Goal: Task Accomplishment & Management: Manage account settings

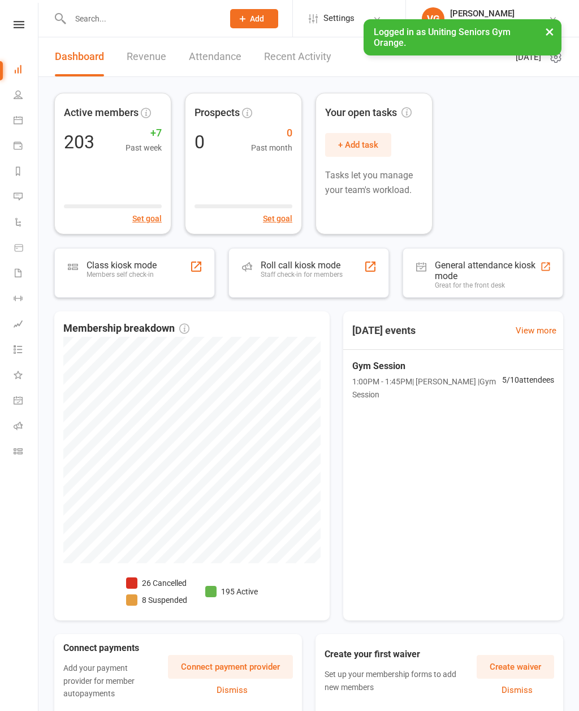
click at [303, 277] on div "Staff check-in for members" at bounding box center [302, 274] width 82 height 8
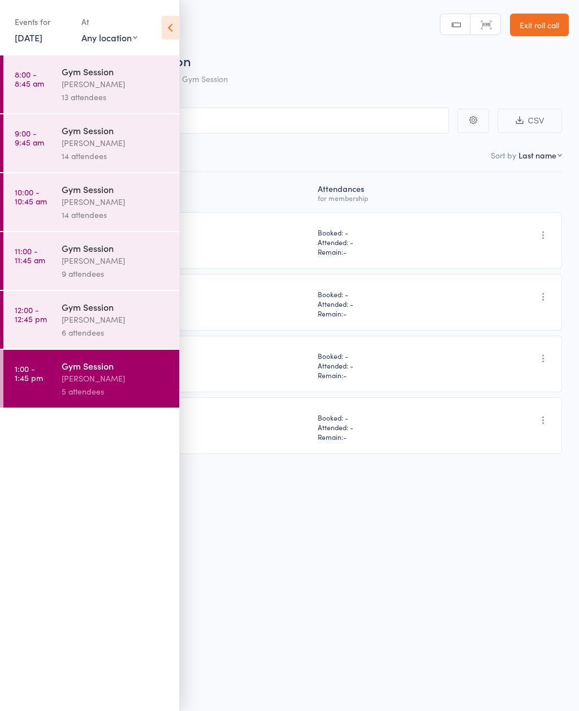
click at [167, 24] on icon at bounding box center [171, 28] width 18 height 24
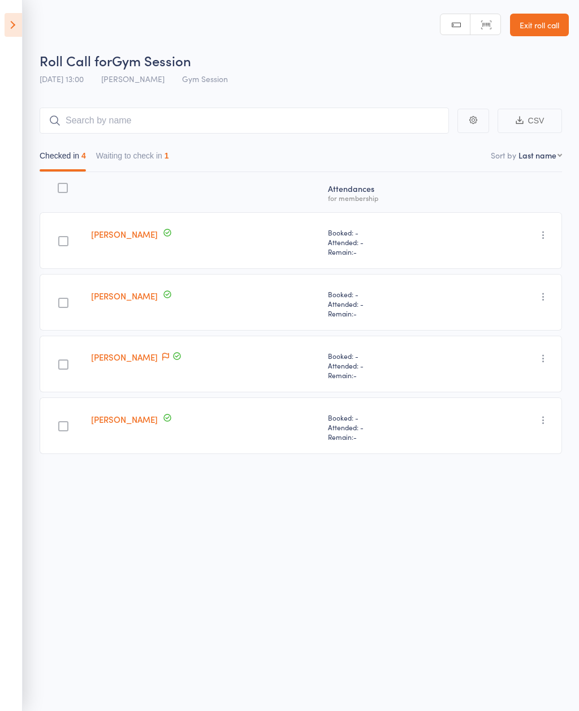
click at [6, 20] on icon at bounding box center [14, 25] width 18 height 24
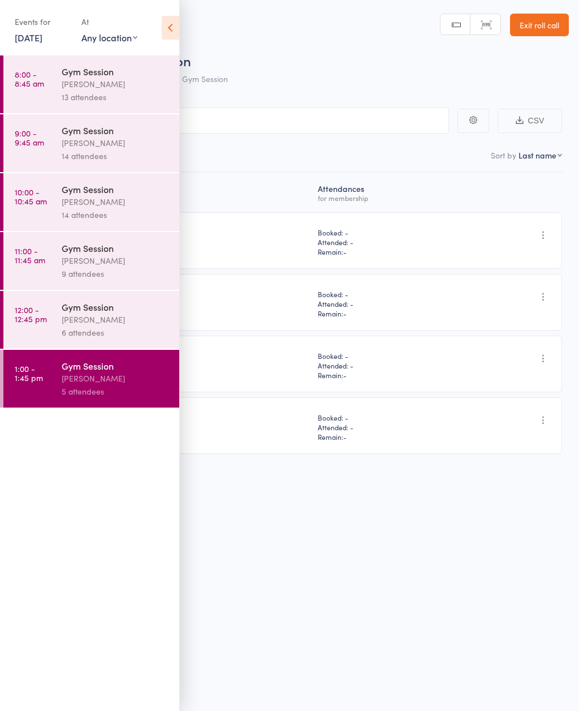
click at [536, 24] on link "Exit roll call" at bounding box center [539, 25] width 59 height 23
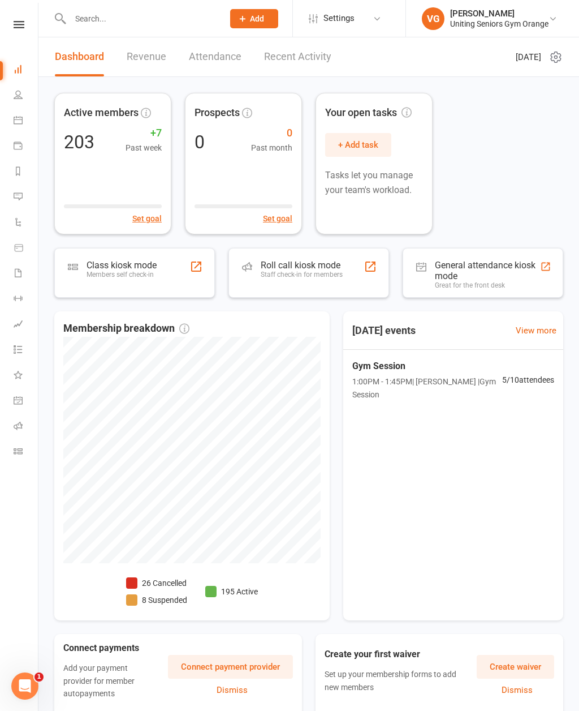
click at [14, 126] on link "Calendar" at bounding box center [26, 121] width 25 height 25
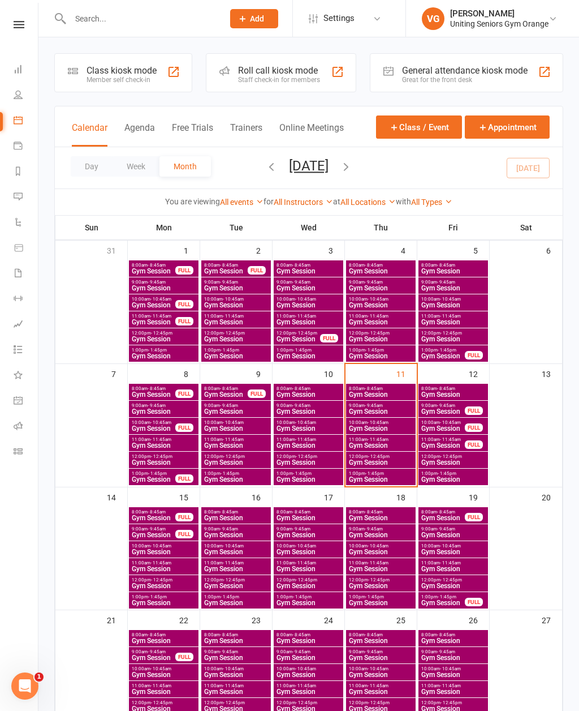
click at [448, 396] on span "Gym Session" at bounding box center [453, 394] width 65 height 7
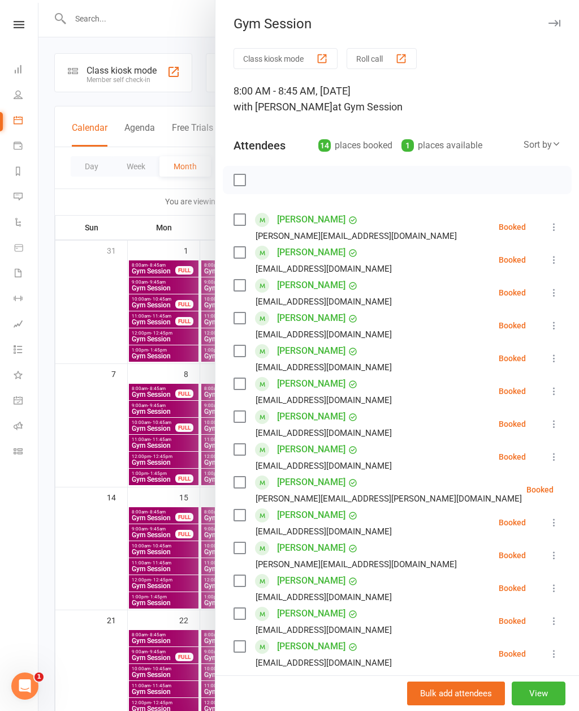
click at [549, 358] on icon at bounding box center [554, 357] width 11 height 11
click at [489, 399] on link "Remove" at bounding box center [500, 403] width 122 height 23
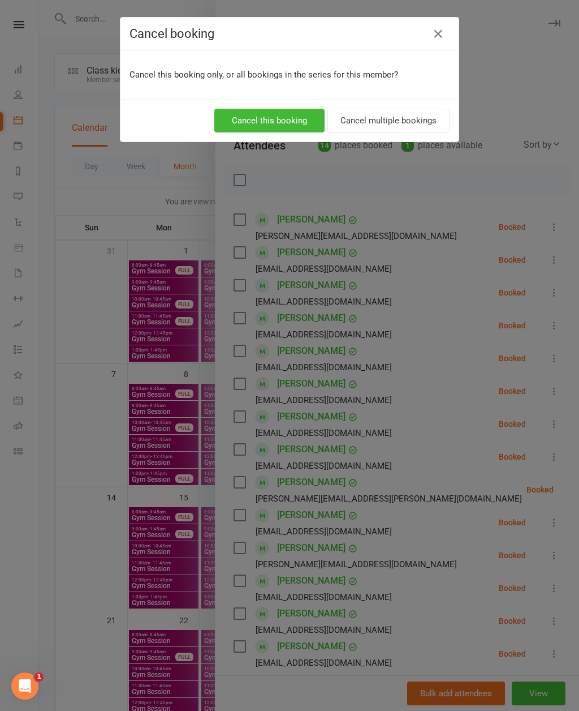
click at [300, 122] on button "Cancel this booking" at bounding box center [269, 121] width 110 height 24
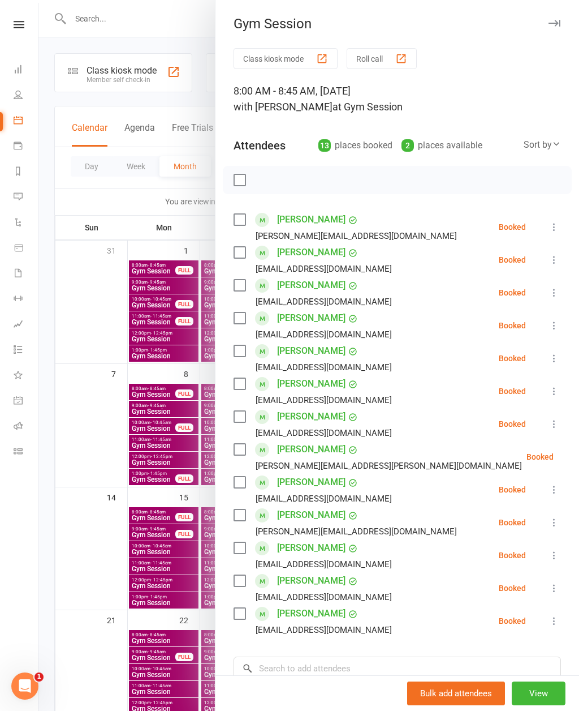
click at [53, 549] on div at bounding box center [308, 355] width 541 height 711
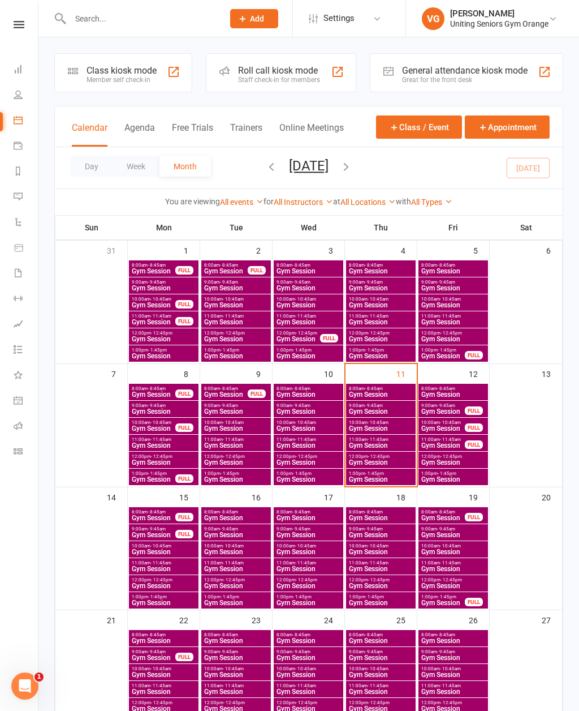
click at [450, 408] on span "Gym Session" at bounding box center [443, 411] width 45 height 7
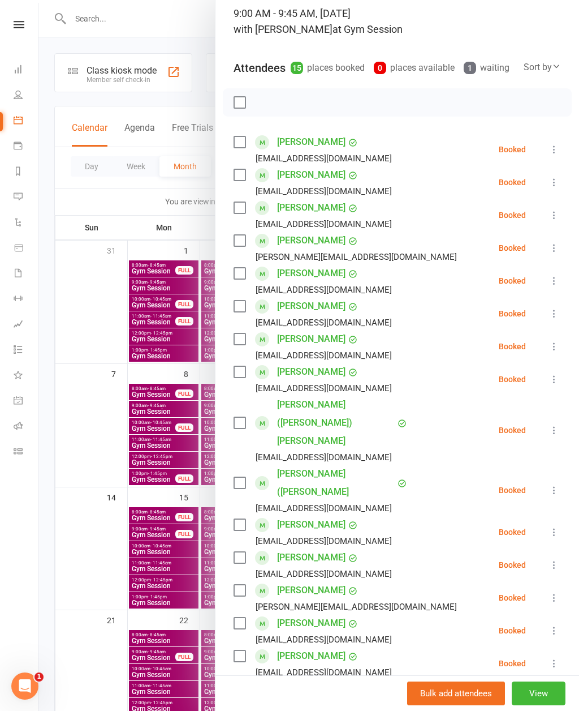
scroll to position [77, 0]
click at [93, 501] on div at bounding box center [308, 355] width 541 height 711
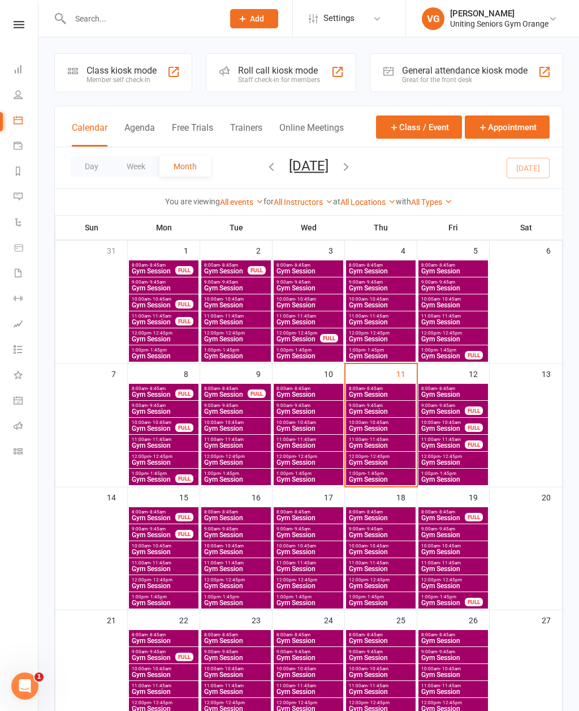
click at [445, 429] on span "Gym Session" at bounding box center [443, 428] width 45 height 7
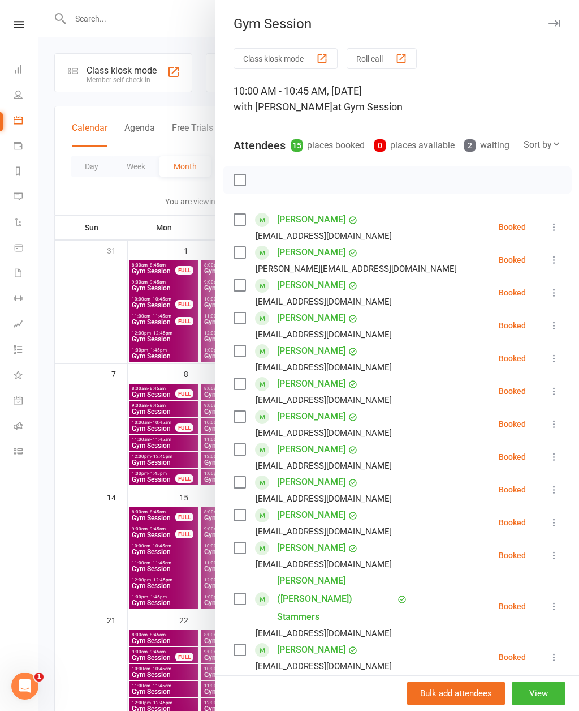
scroll to position [0, 0]
click at [96, 505] on div at bounding box center [308, 355] width 541 height 711
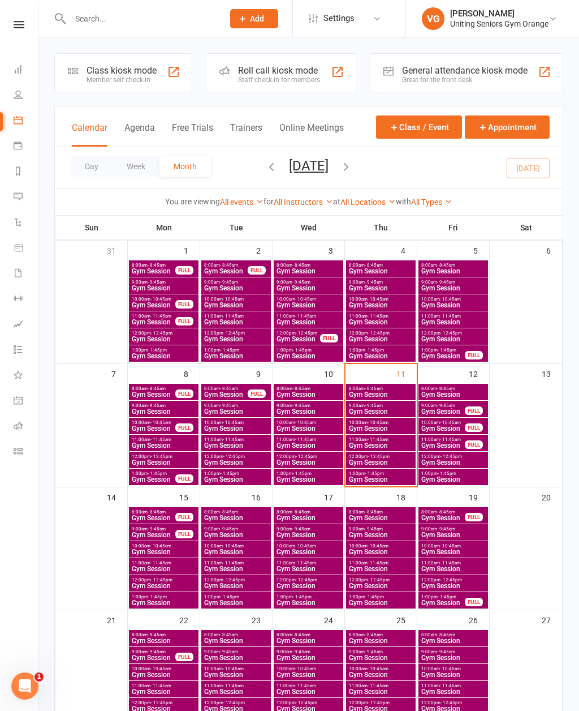
click at [435, 432] on div "10:00am - 10:45am Gym Session FULL" at bounding box center [454, 426] width 70 height 16
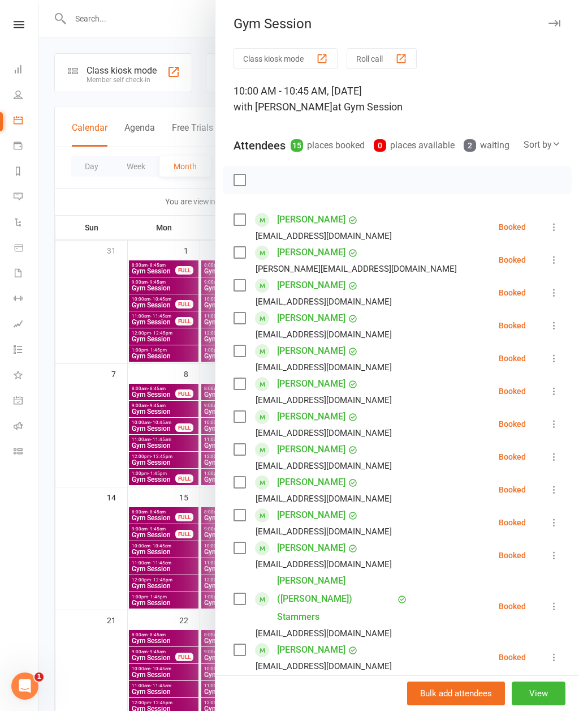
click at [75, 324] on div at bounding box center [308, 355] width 541 height 711
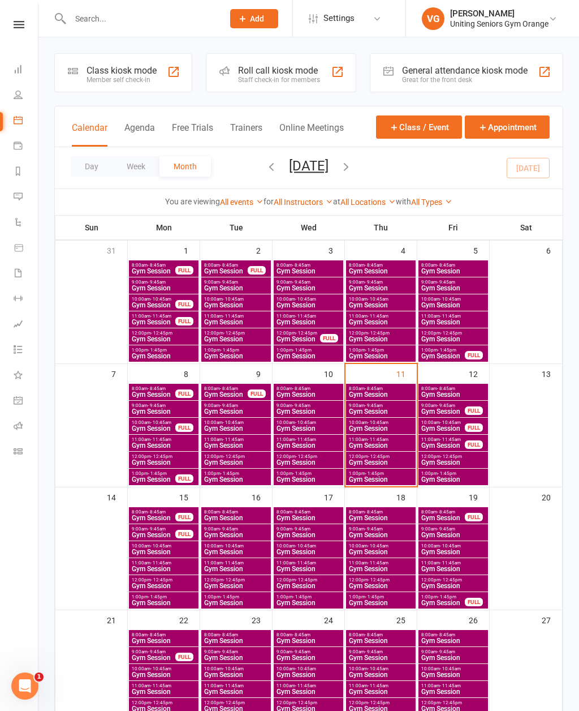
click at [444, 444] on span "Gym Session" at bounding box center [443, 445] width 45 height 7
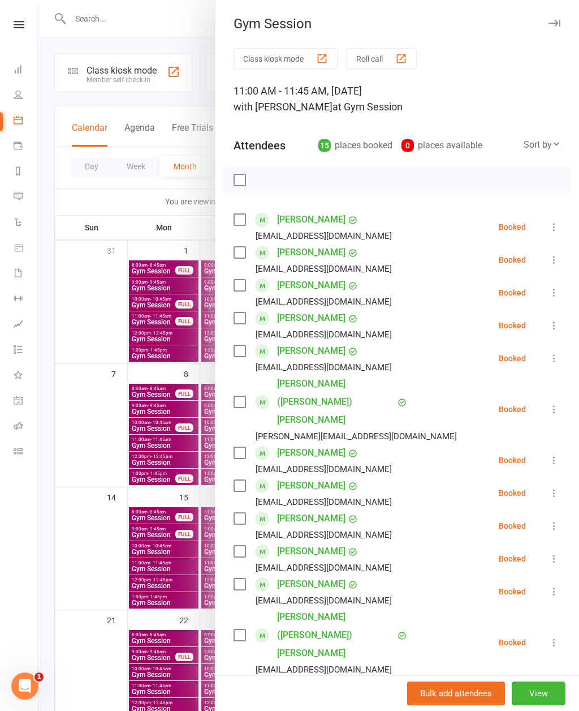
click at [47, 578] on div at bounding box center [308, 355] width 541 height 711
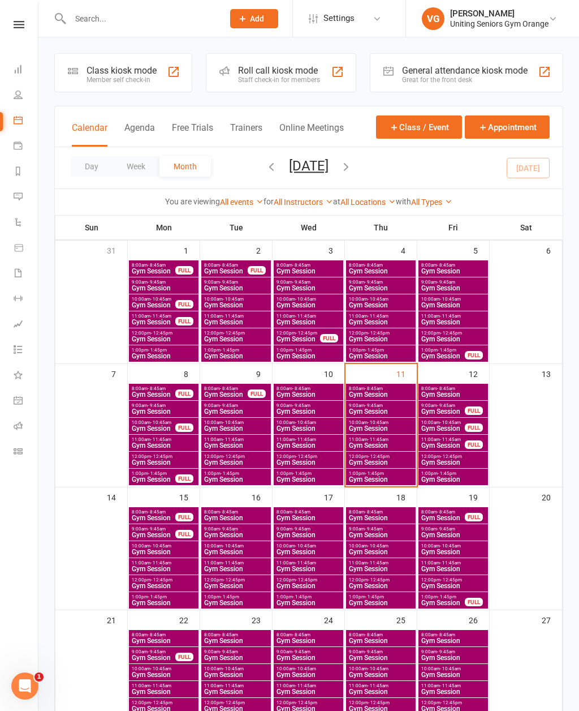
click at [412, 425] on span "Gym Session" at bounding box center [381, 428] width 65 height 7
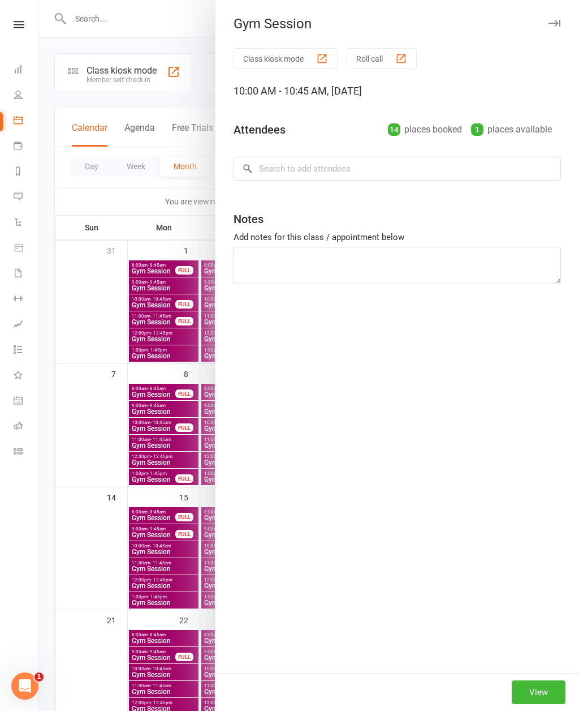
click at [432, 415] on div "Class kiosk mode Roll call 10:00 AM - 10:45 AM, [DATE] Attendees 14 places book…" at bounding box center [398, 360] width 364 height 625
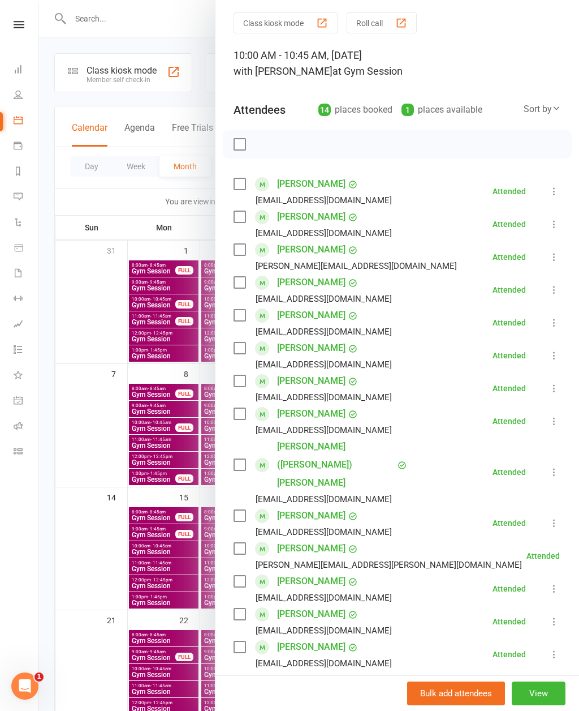
scroll to position [38, 0]
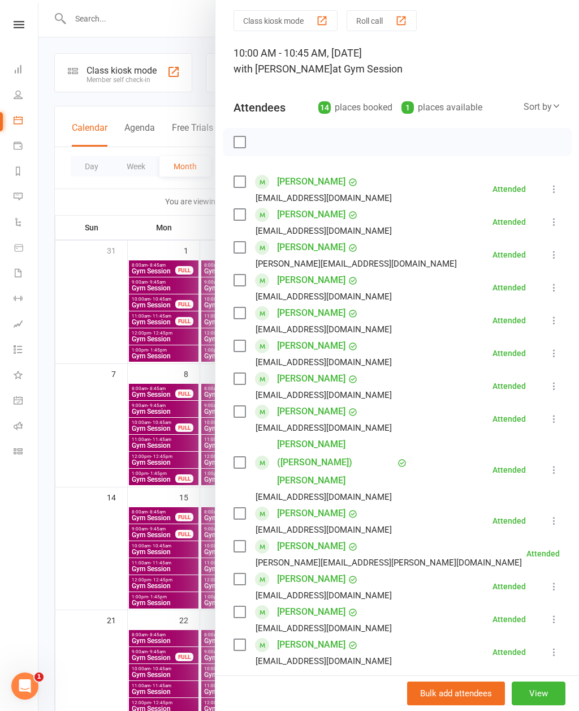
click at [66, 563] on div at bounding box center [308, 355] width 541 height 711
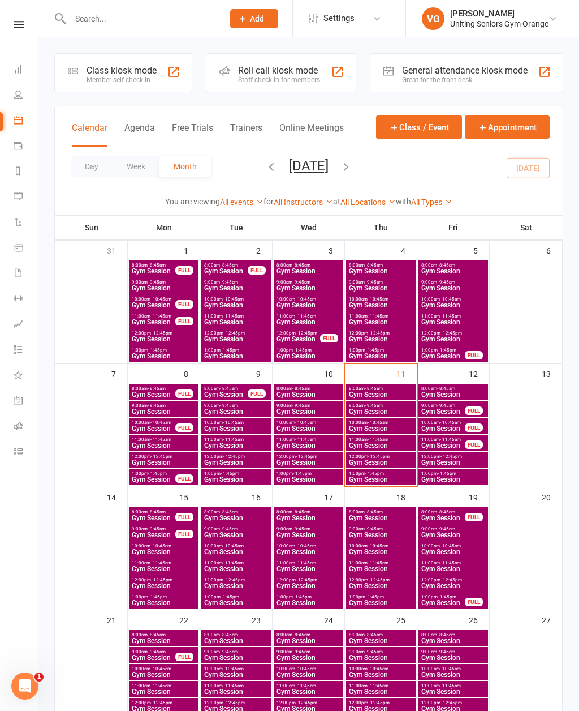
click at [455, 422] on span "- 10:45am" at bounding box center [450, 422] width 21 height 5
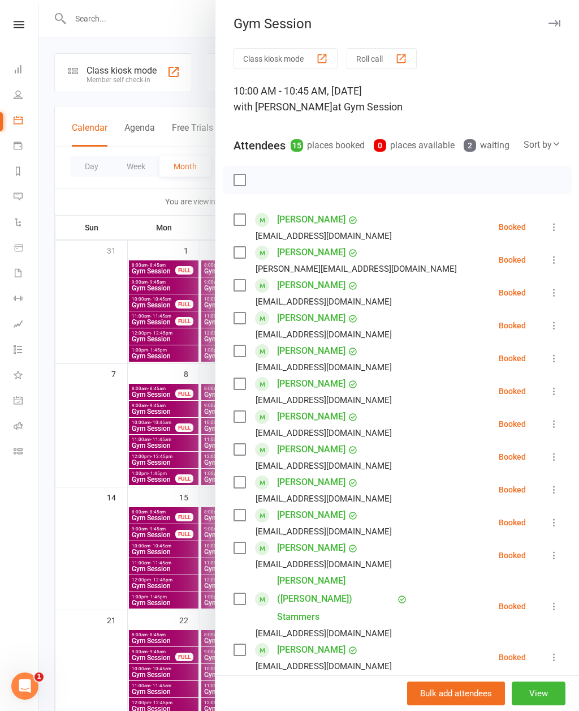
click at [83, 591] on div at bounding box center [308, 355] width 541 height 711
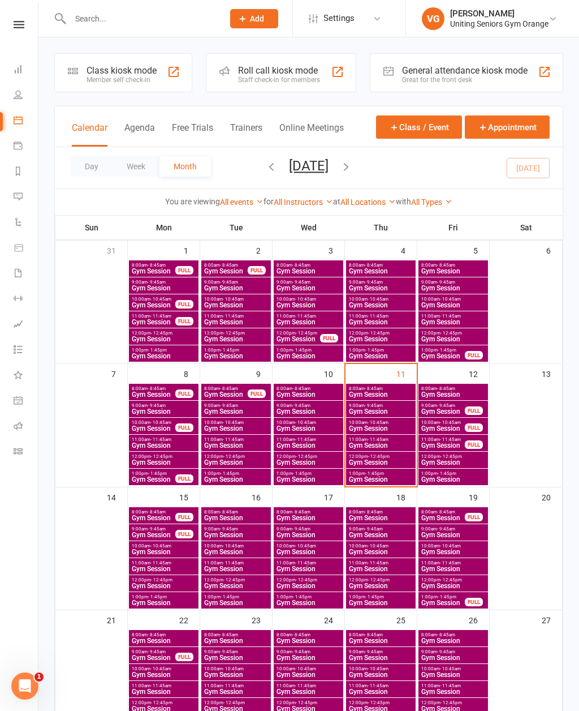
click at [451, 444] on span "Gym Session" at bounding box center [443, 445] width 45 height 7
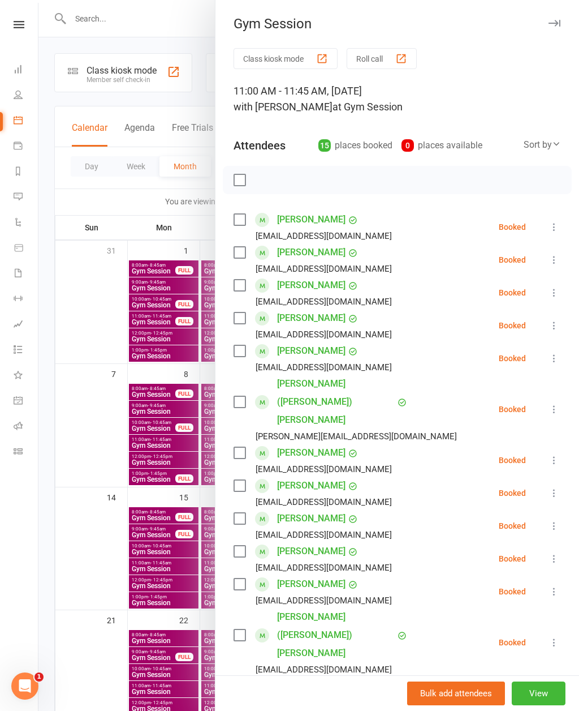
scroll to position [0, 0]
click at [73, 522] on div at bounding box center [308, 355] width 541 height 711
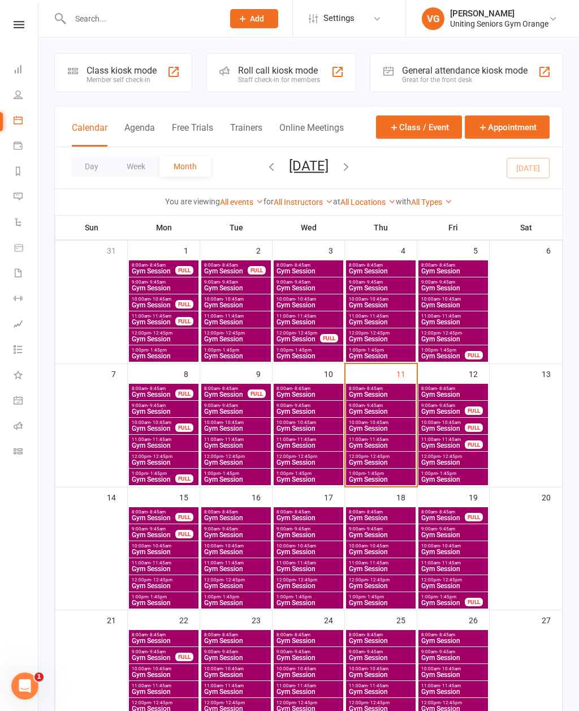
click at [362, 457] on span "12:00pm - 12:45pm" at bounding box center [381, 456] width 65 height 5
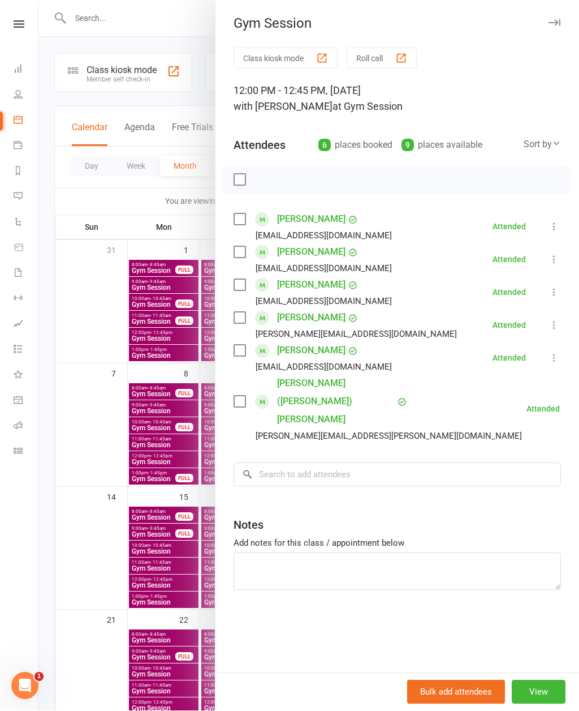
click at [67, 629] on div at bounding box center [308, 355] width 541 height 711
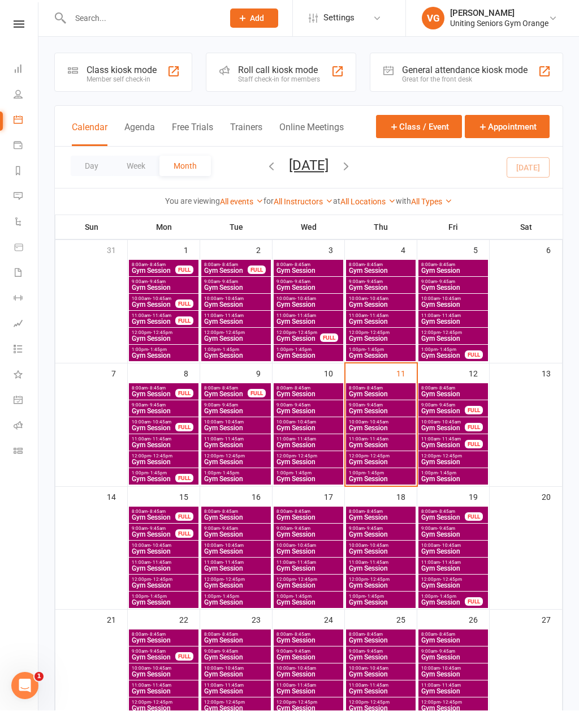
scroll to position [1, 0]
click at [425, 461] on span "Gym Session" at bounding box center [453, 461] width 65 height 7
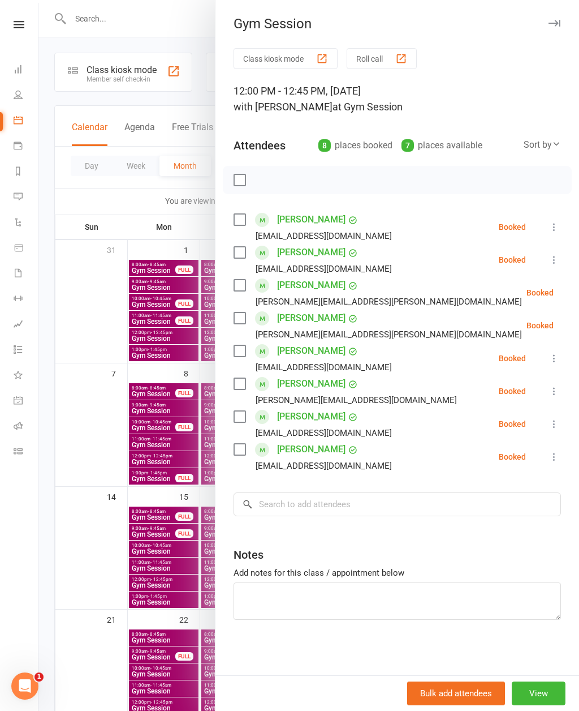
click at [76, 604] on div at bounding box center [308, 355] width 541 height 711
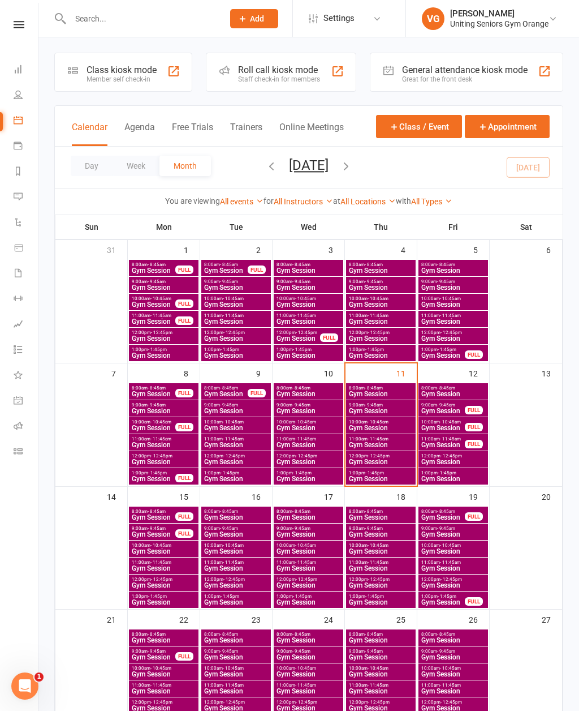
click at [466, 483] on div "1:00pm - 1:45pm Gym Session" at bounding box center [454, 476] width 70 height 16
